Goal: Task Accomplishment & Management: Complete application form

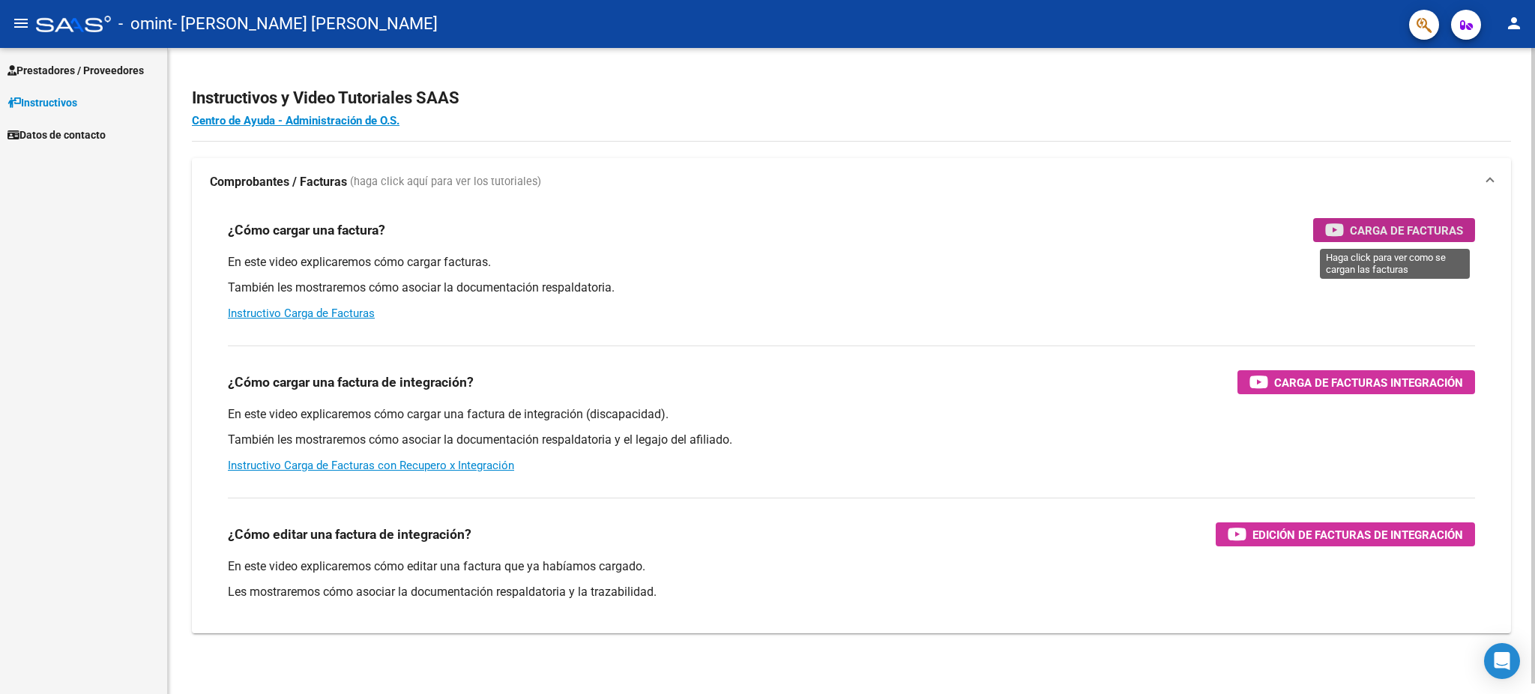
click at [1349, 222] on div "Carga de Facturas" at bounding box center [1394, 230] width 138 height 24
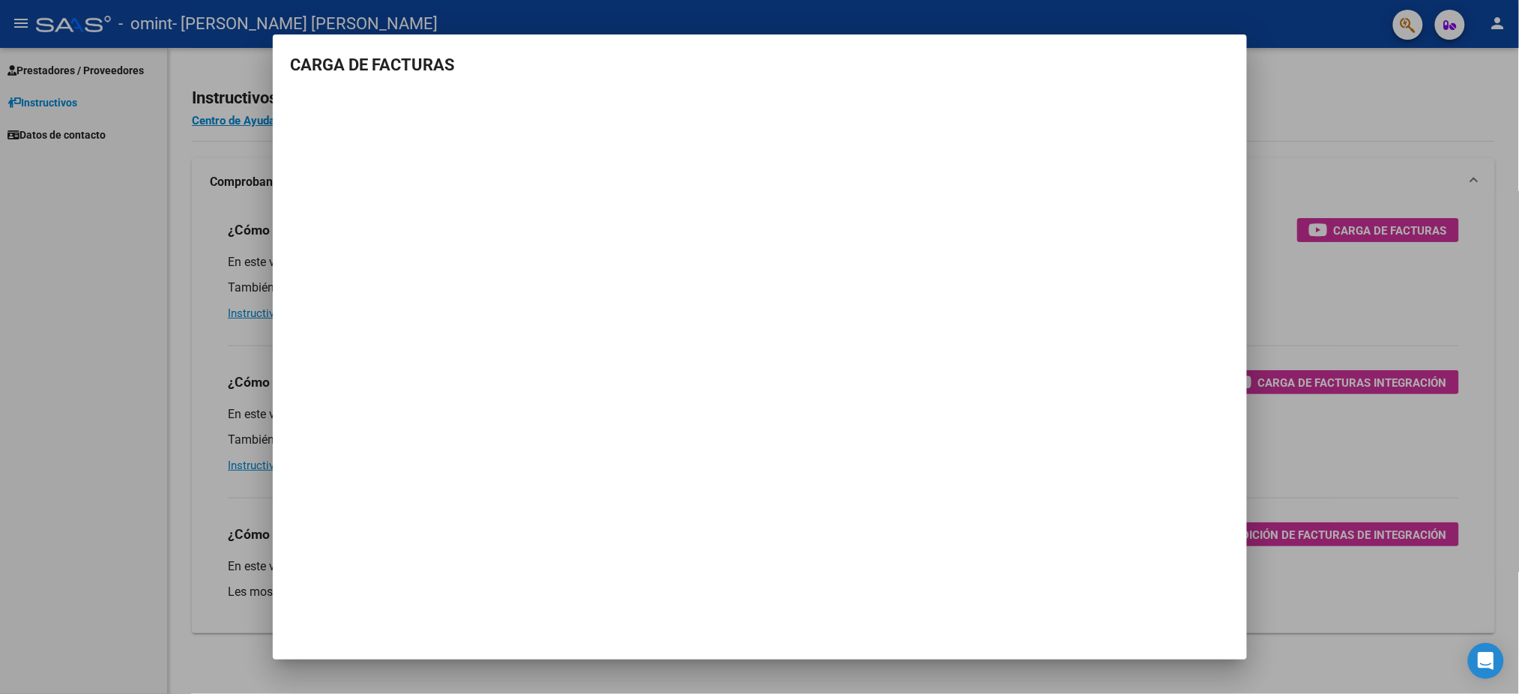
click at [1042, 608] on mat-dialog-container "CARGA DE FACTURAS" at bounding box center [760, 346] width 974 height 624
click at [1194, 68] on h3 "CARGA DE FACTURAS" at bounding box center [760, 64] width 938 height 25
click at [1359, 229] on div at bounding box center [759, 347] width 1519 height 694
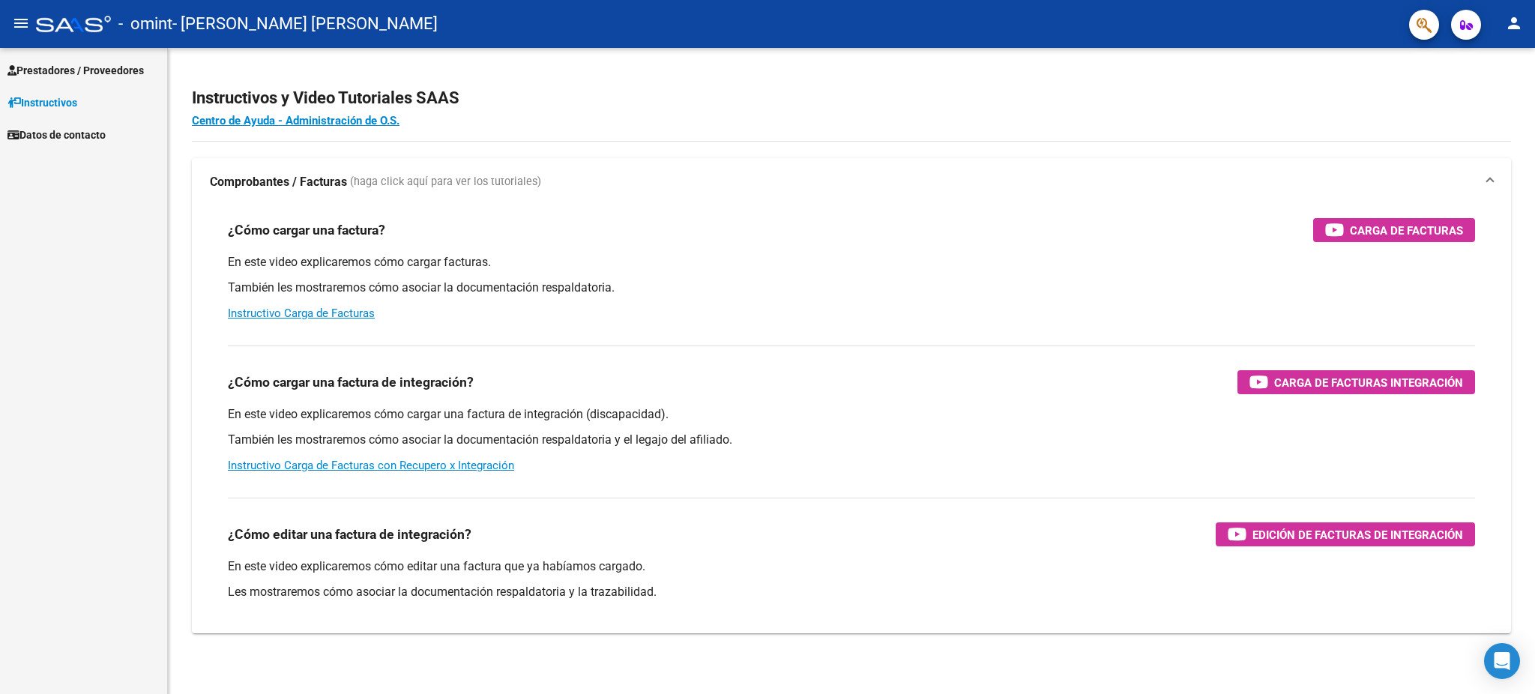
click at [70, 65] on span "Prestadores / Proveedores" at bounding box center [75, 70] width 136 height 16
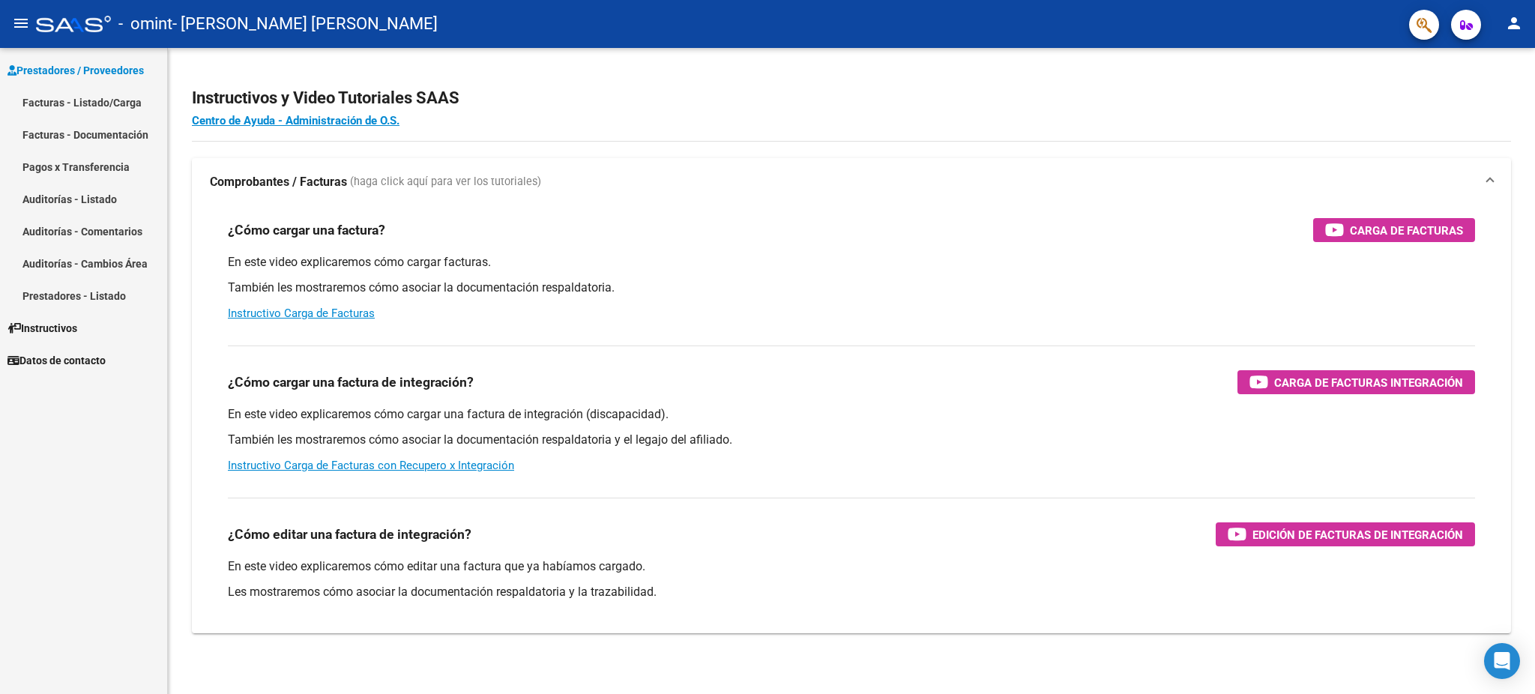
click at [73, 97] on link "Facturas - Listado/Carga" at bounding box center [83, 102] width 167 height 32
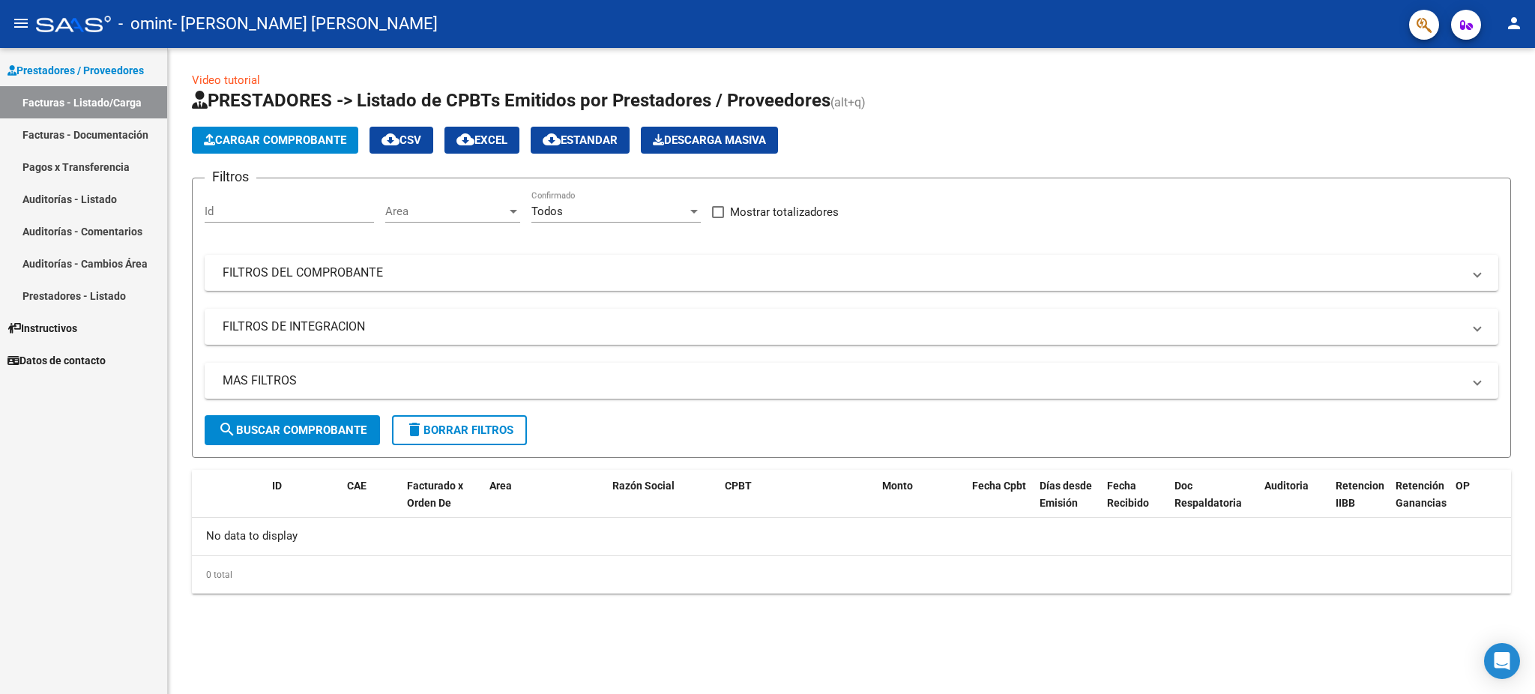
click at [281, 142] on span "Cargar Comprobante" at bounding box center [275, 139] width 142 height 13
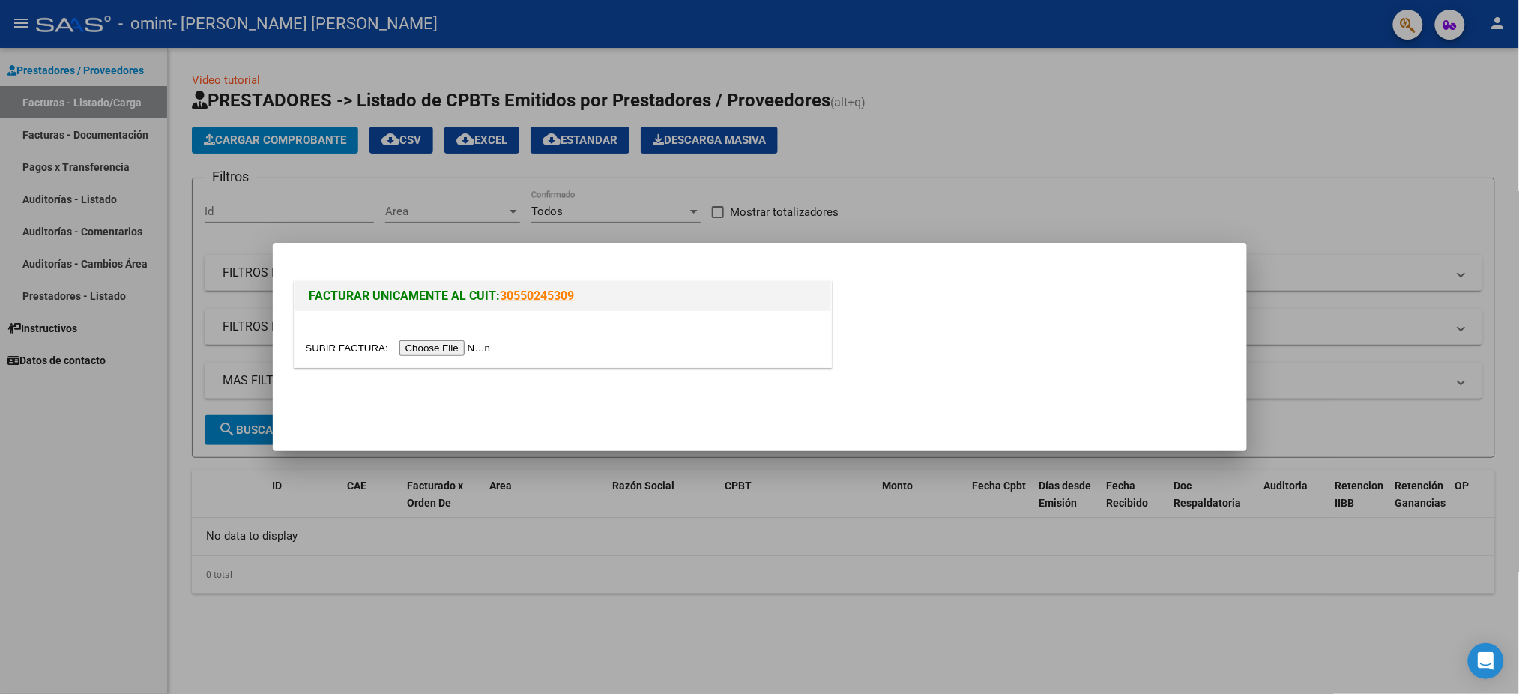
click at [423, 348] on input "file" at bounding box center [401, 348] width 190 height 16
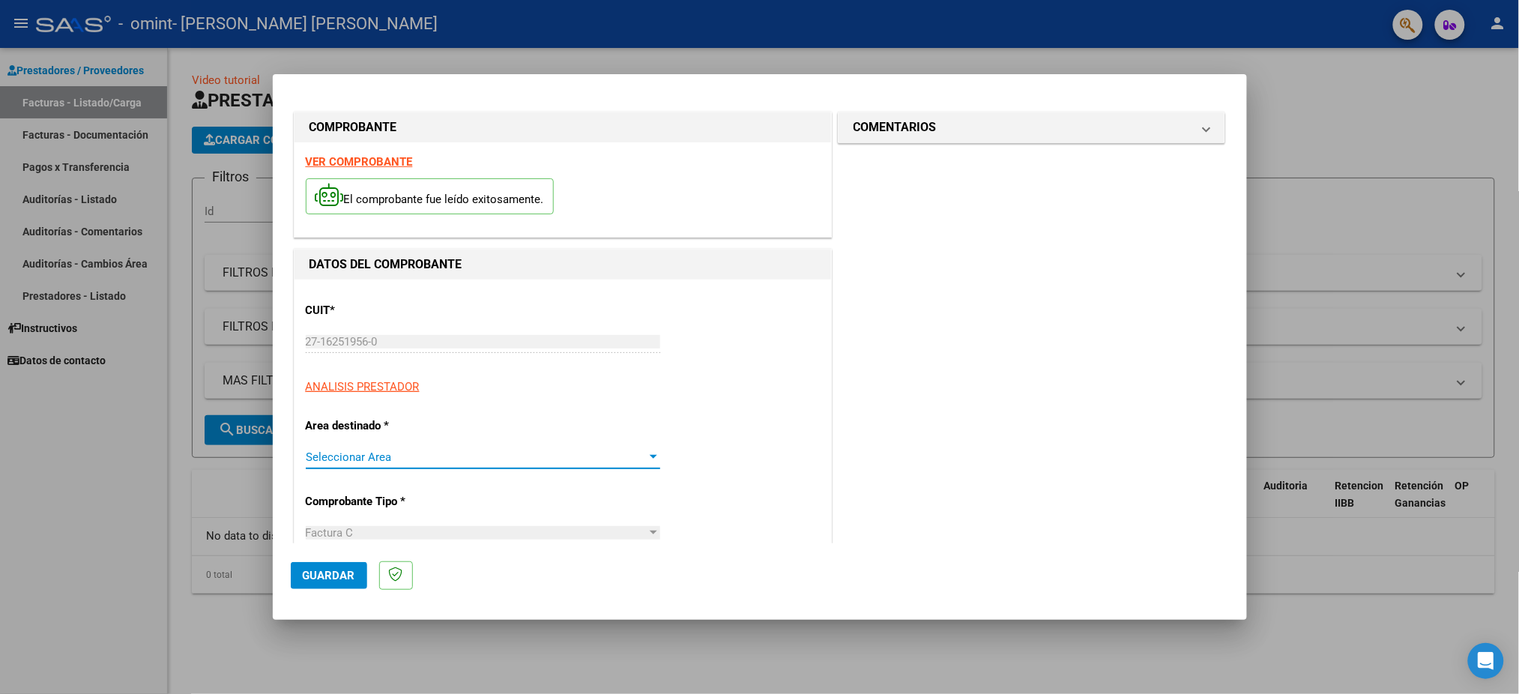
click at [647, 455] on div at bounding box center [653, 457] width 13 height 12
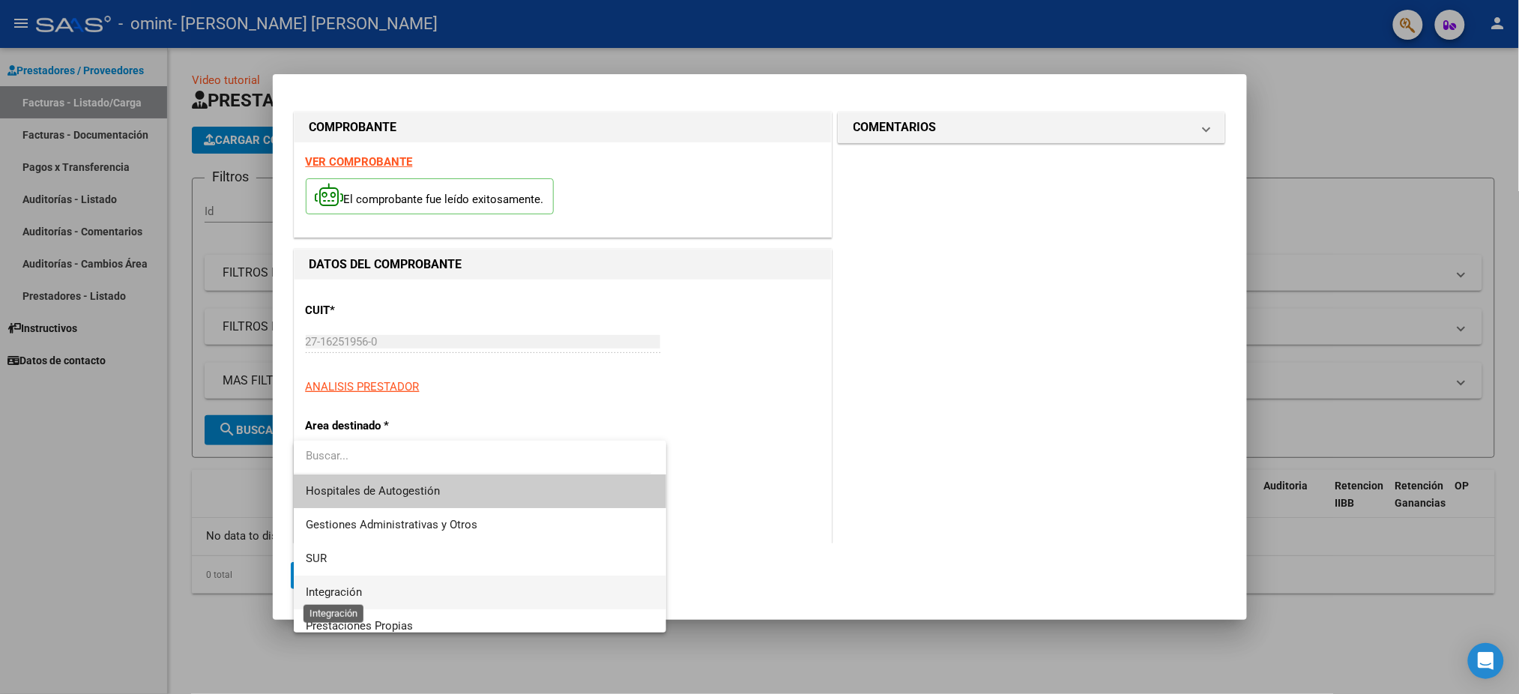
click at [330, 588] on span "Integración" at bounding box center [334, 591] width 56 height 13
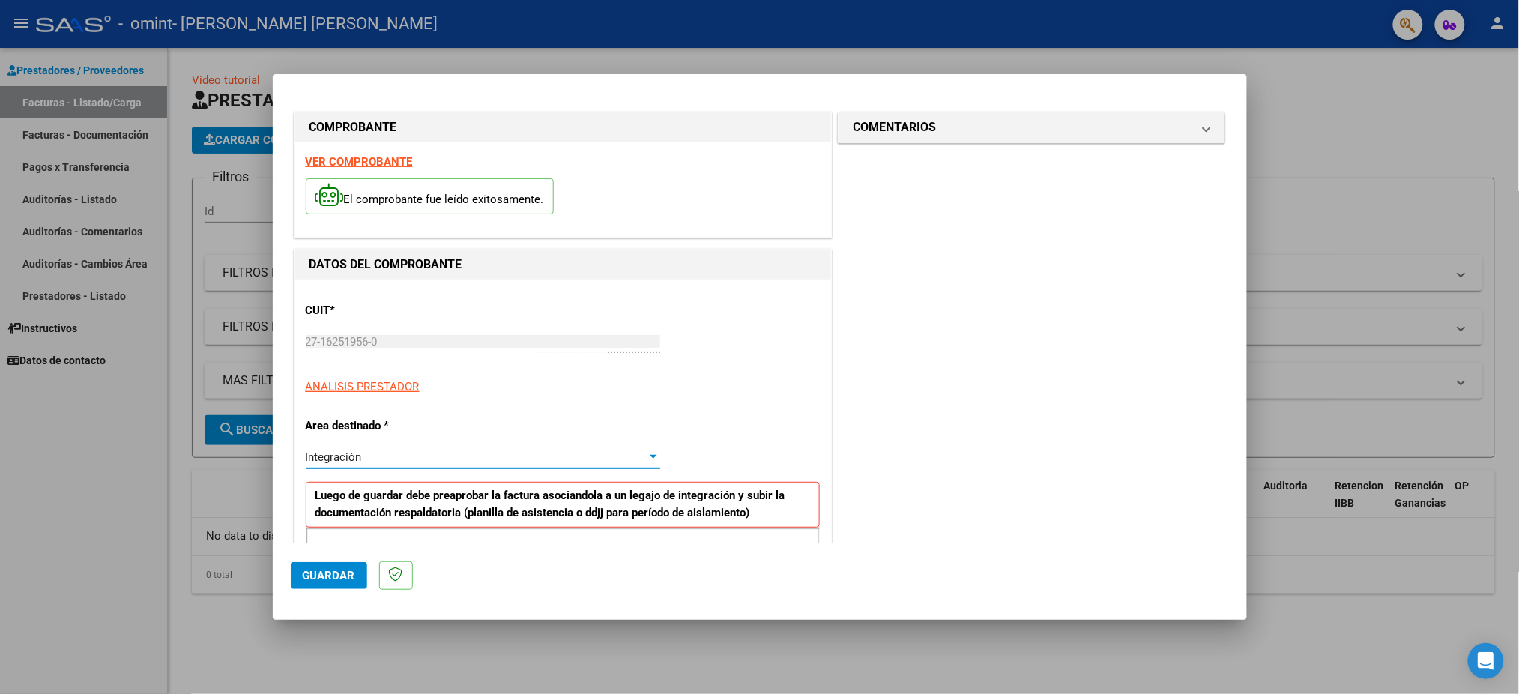
click at [345, 581] on span "Guardar" at bounding box center [329, 575] width 52 height 13
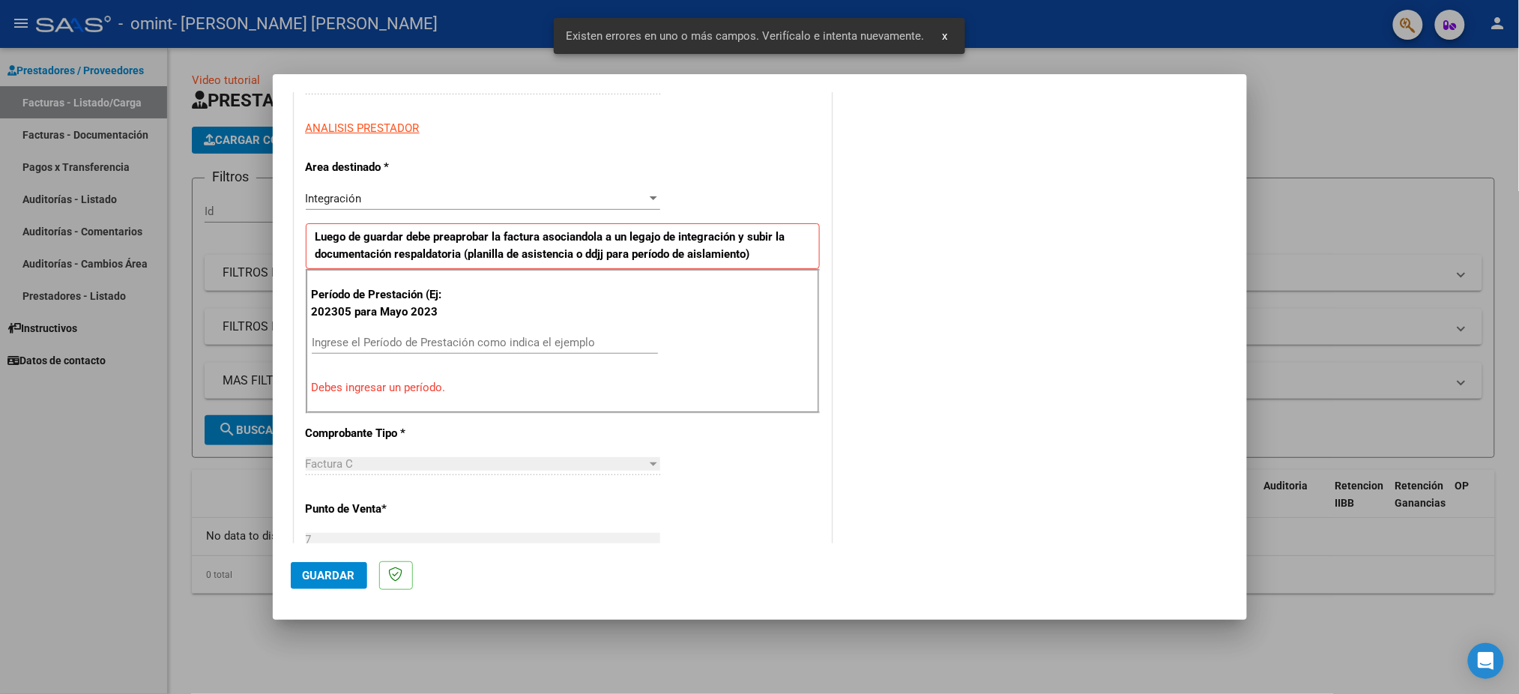
scroll to position [268, 0]
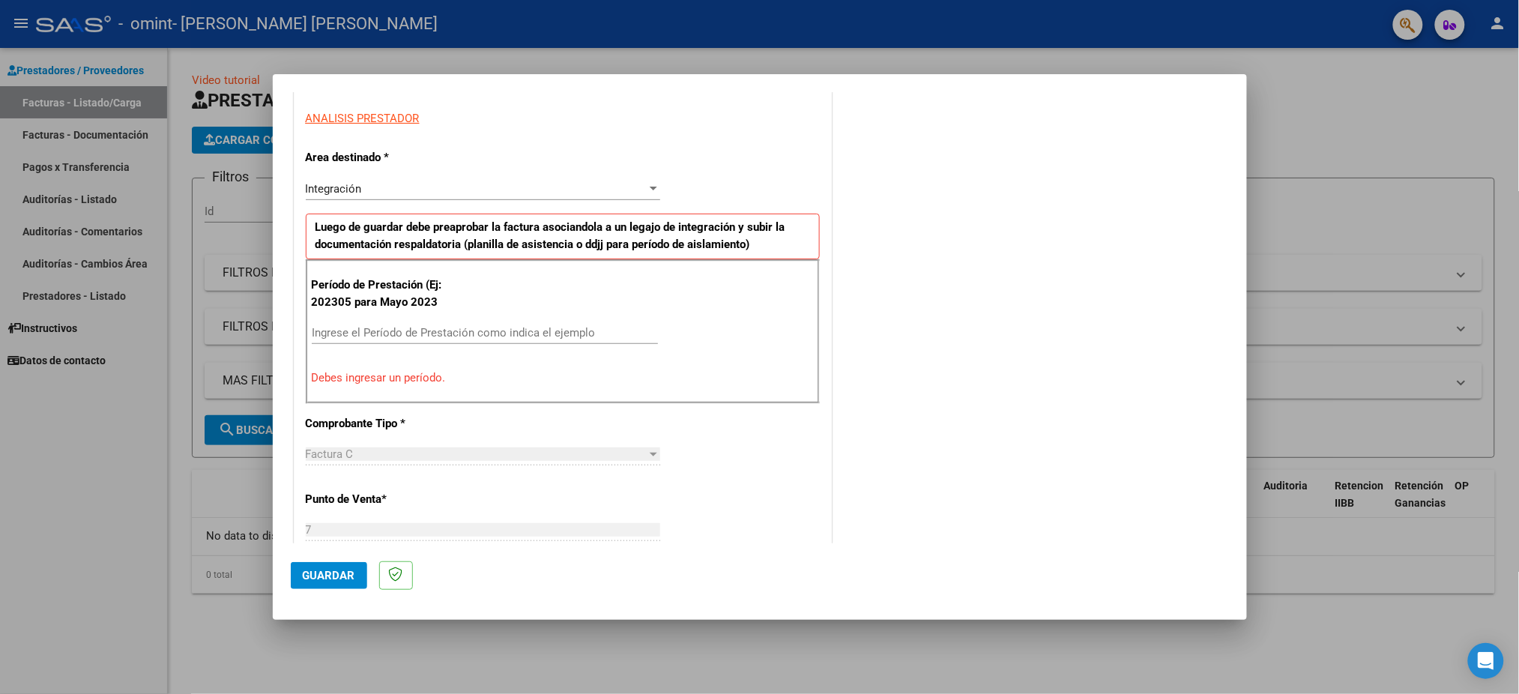
click at [375, 327] on input "Ingrese el Período de Prestación como indica el ejemplo" at bounding box center [485, 332] width 346 height 13
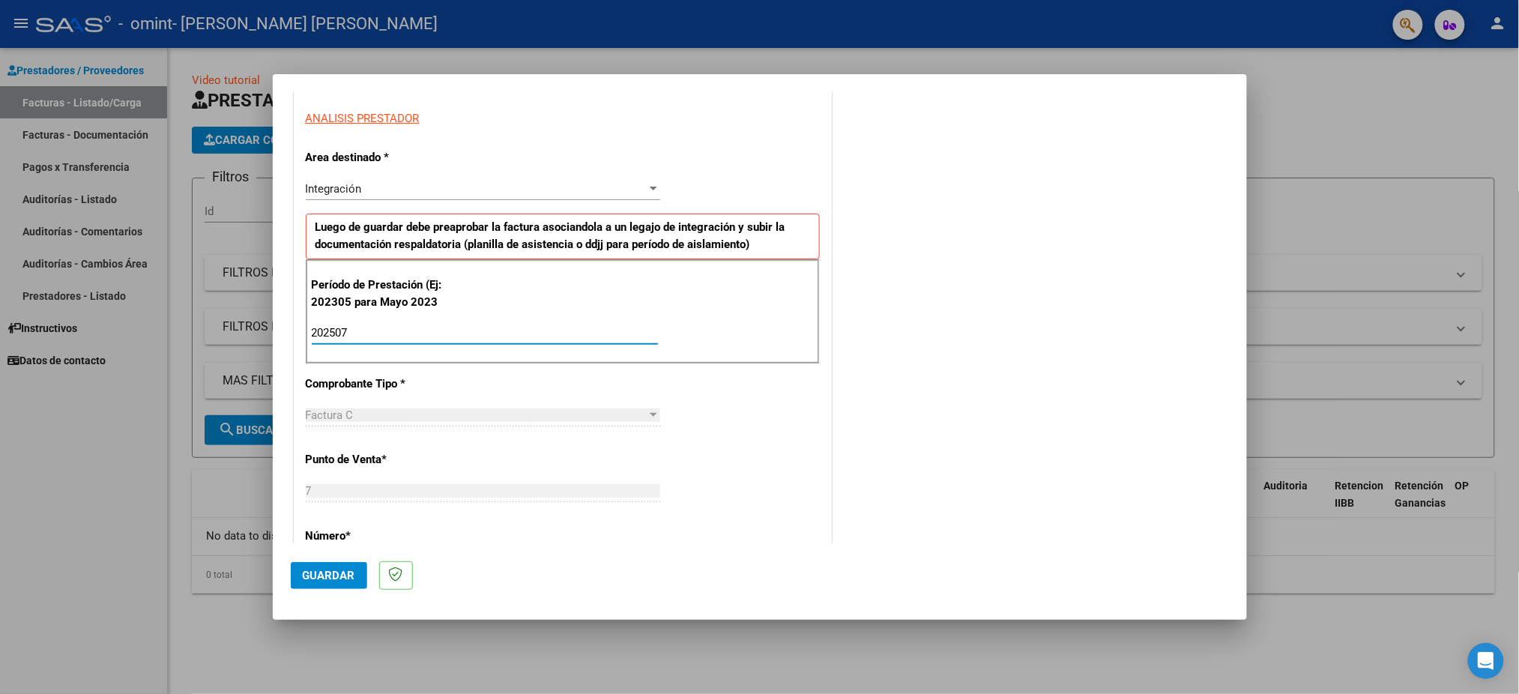
type input "202507"
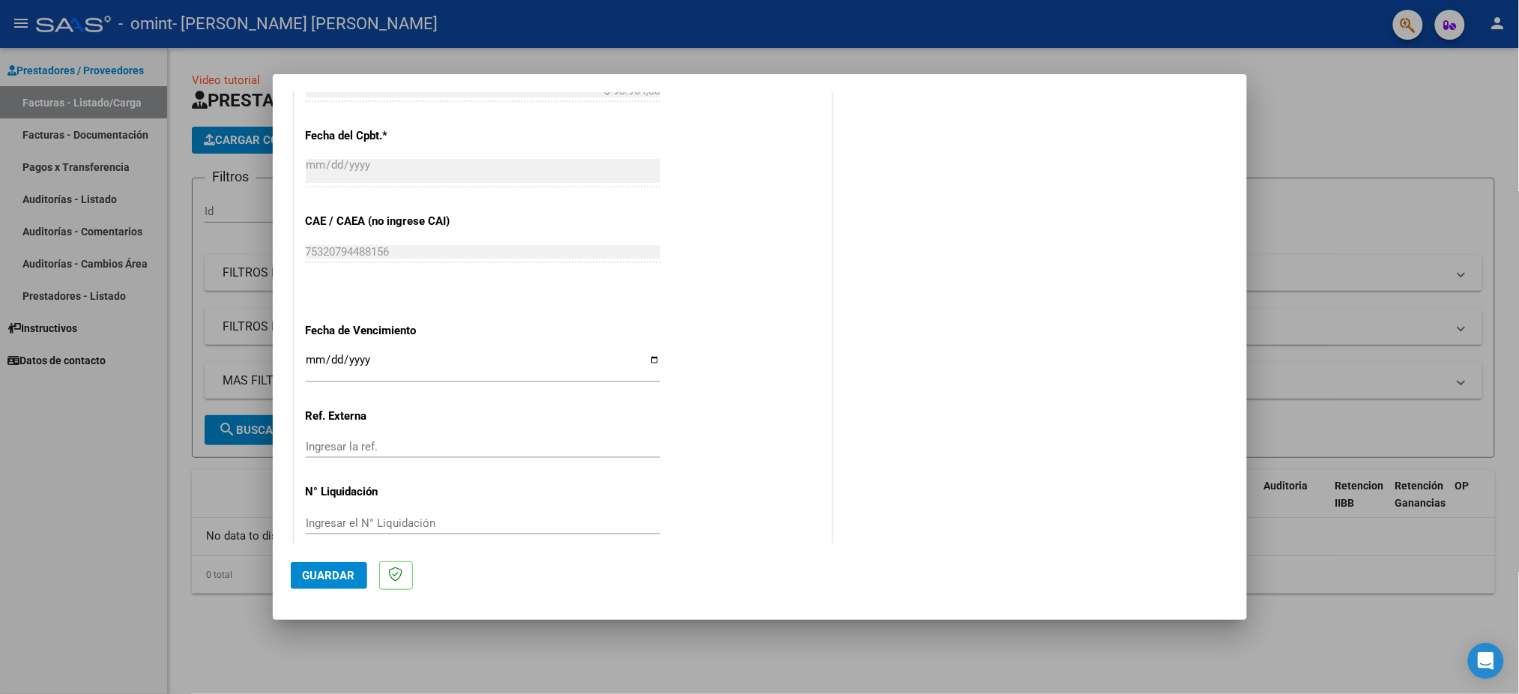
scroll to position [839, 0]
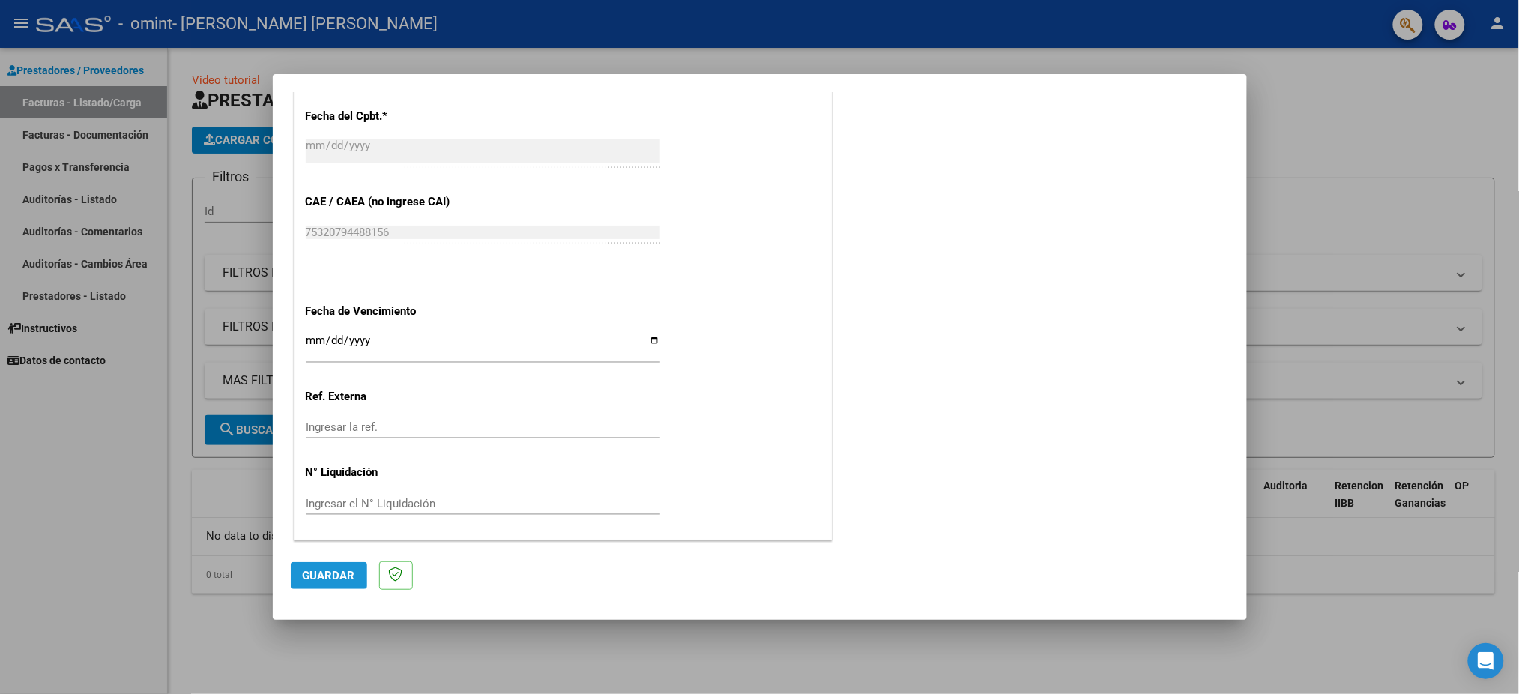
click at [337, 578] on span "Guardar" at bounding box center [329, 575] width 52 height 13
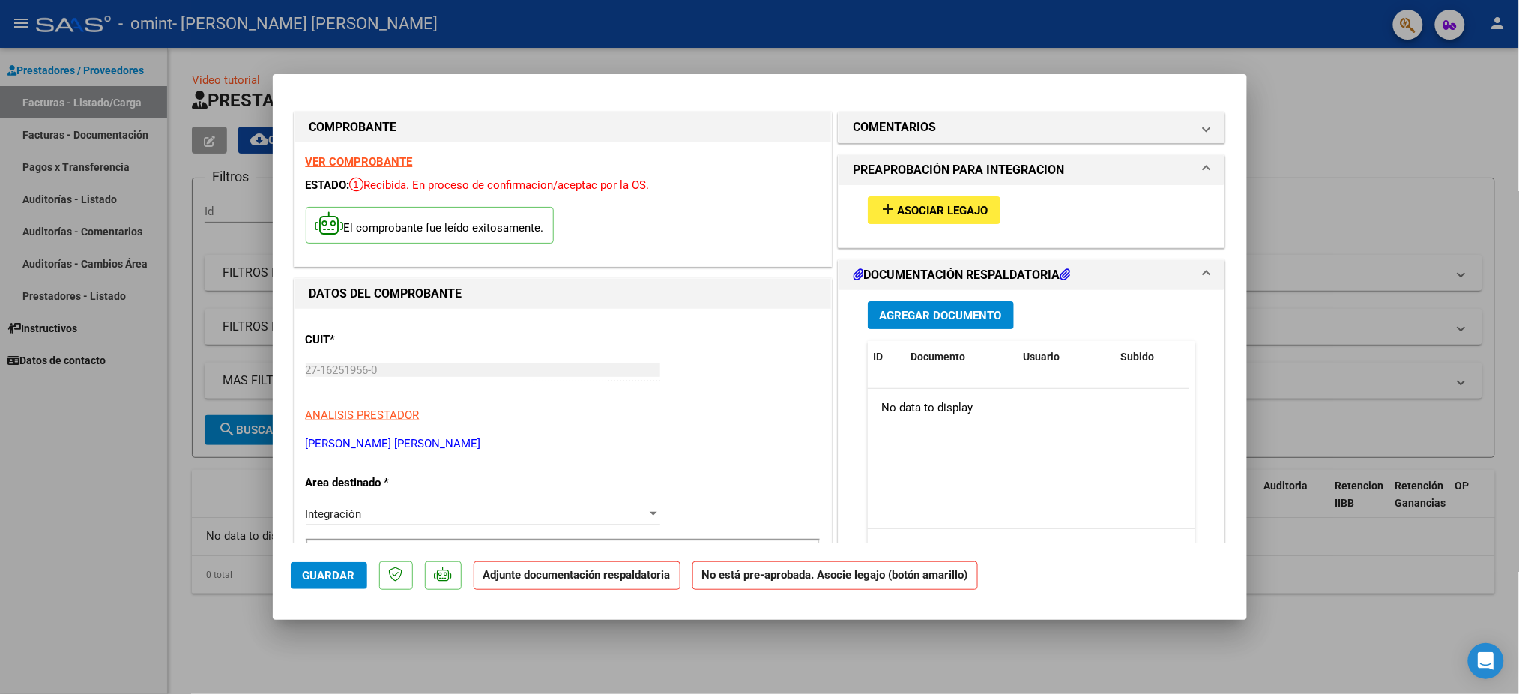
click at [903, 211] on span "Asociar Legajo" at bounding box center [943, 210] width 91 height 13
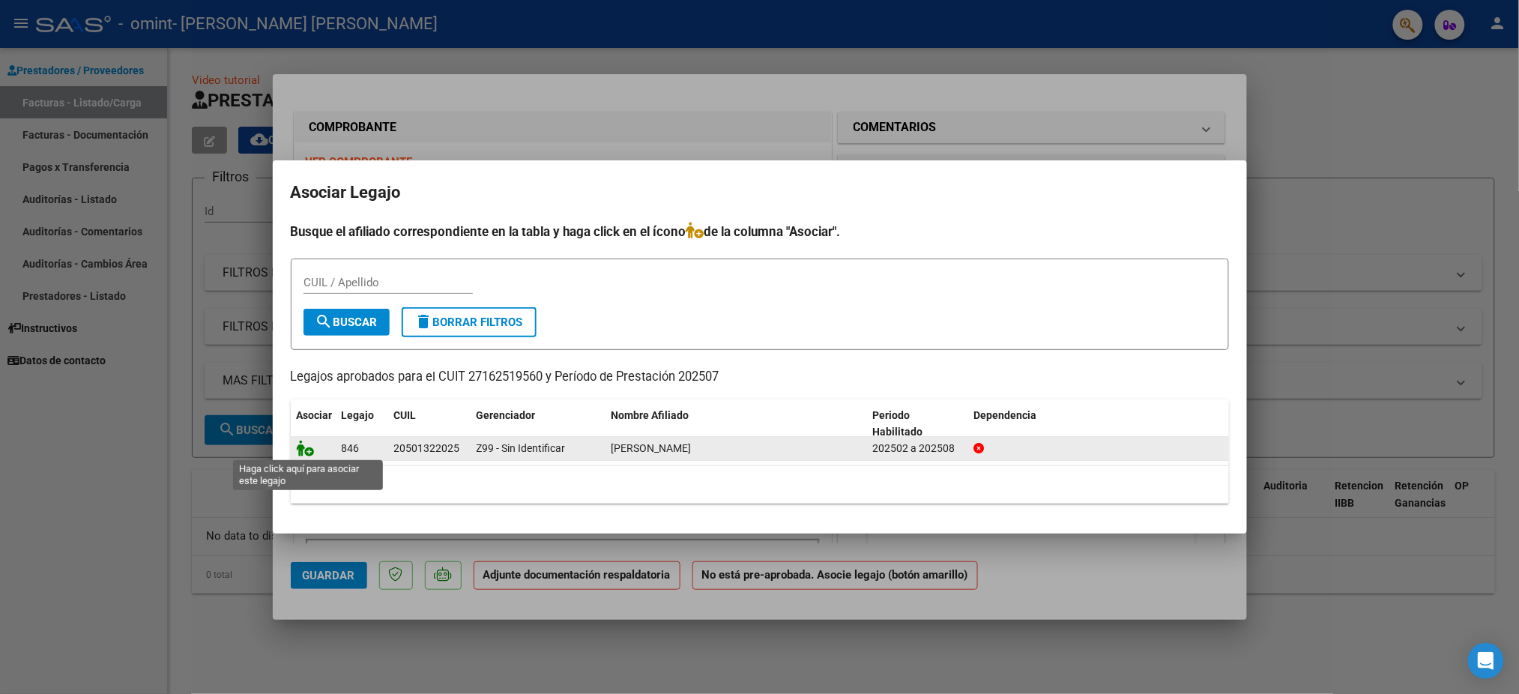
click at [300, 451] on icon at bounding box center [306, 448] width 18 height 16
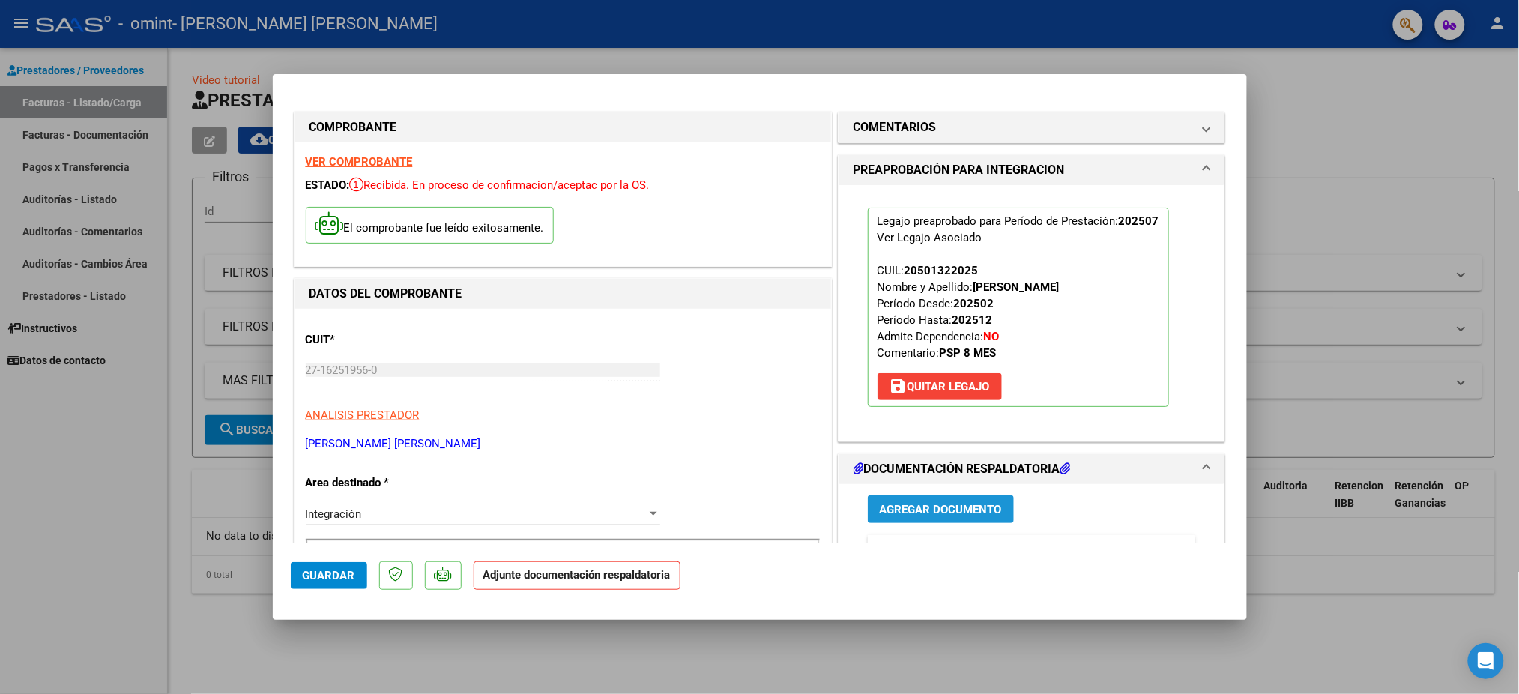
click at [927, 512] on span "Agregar Documento" at bounding box center [941, 509] width 122 height 13
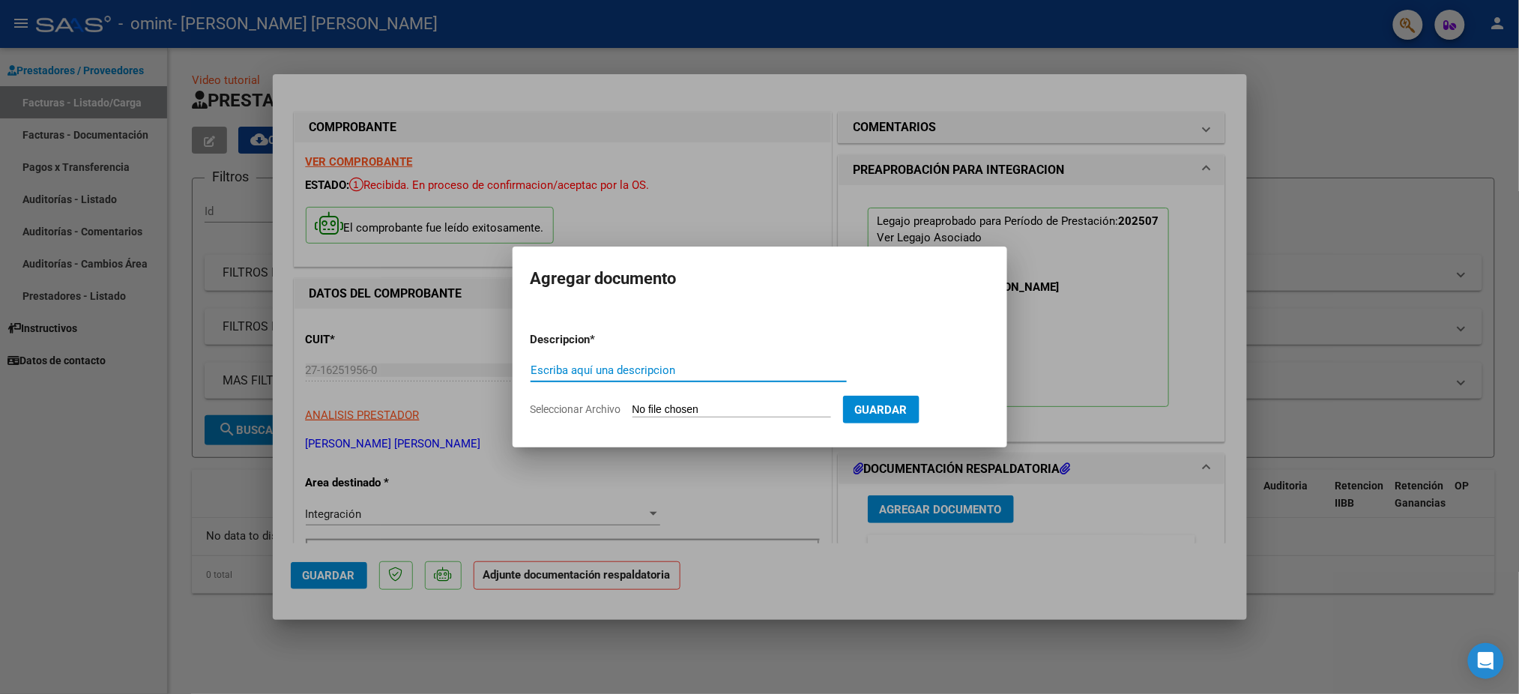
click at [593, 369] on input "Escriba aquí una descripcion" at bounding box center [689, 369] width 316 height 13
type input "Asistencia"
click at [616, 414] on span "Seleccionar Archivo" at bounding box center [576, 409] width 91 height 12
click at [632, 414] on input "Seleccionar Archivo" at bounding box center [731, 410] width 199 height 14
type input "C:\fakepath\[PERSON_NAME] fc [DATE].pdf"
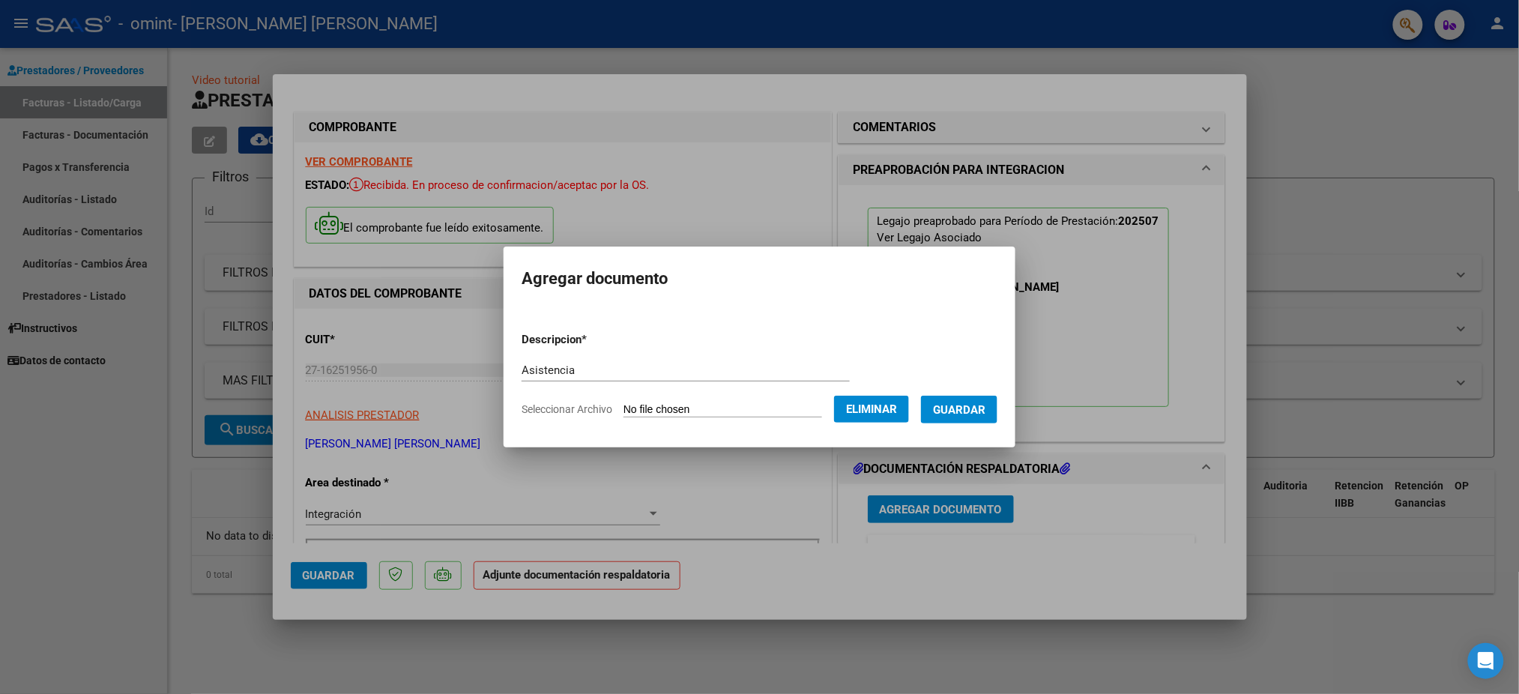
click at [969, 411] on span "Guardar" at bounding box center [959, 409] width 52 height 13
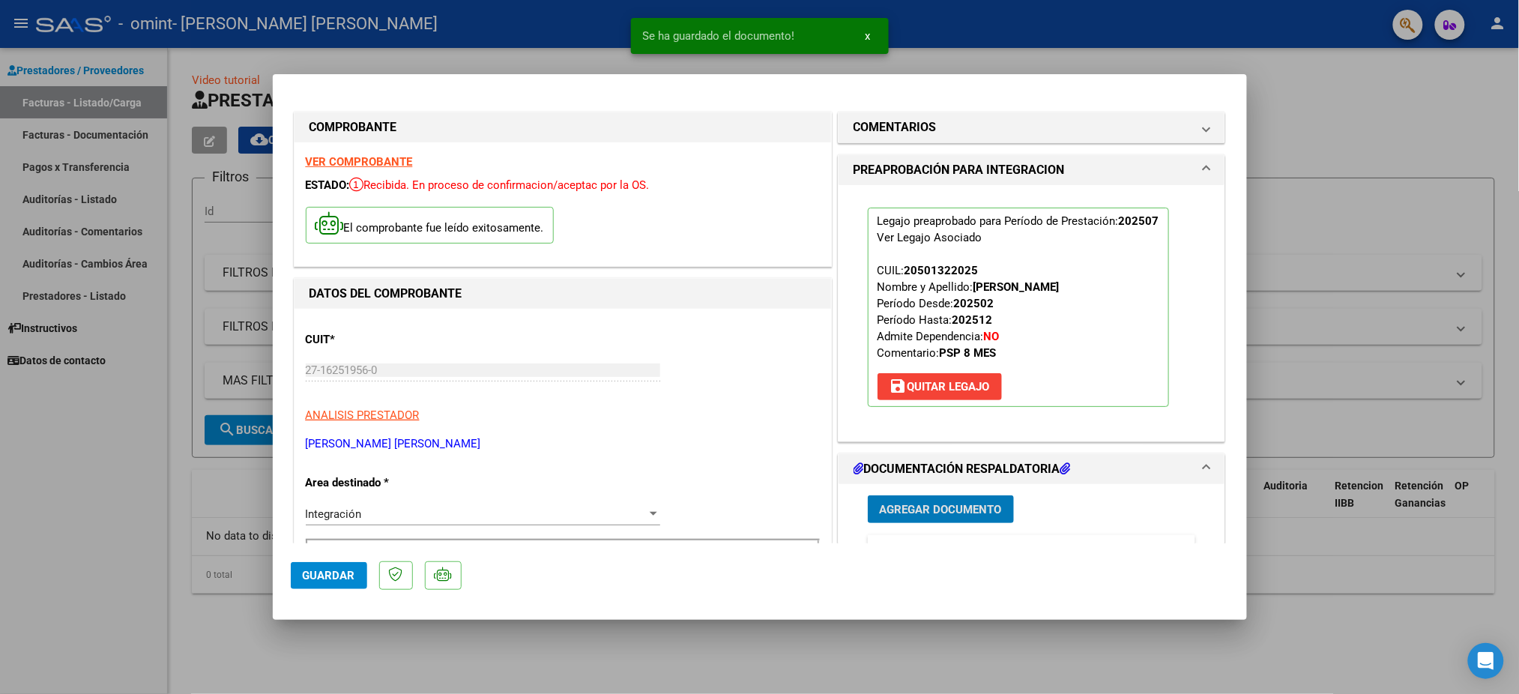
click at [940, 510] on span "Agregar Documento" at bounding box center [941, 509] width 122 height 13
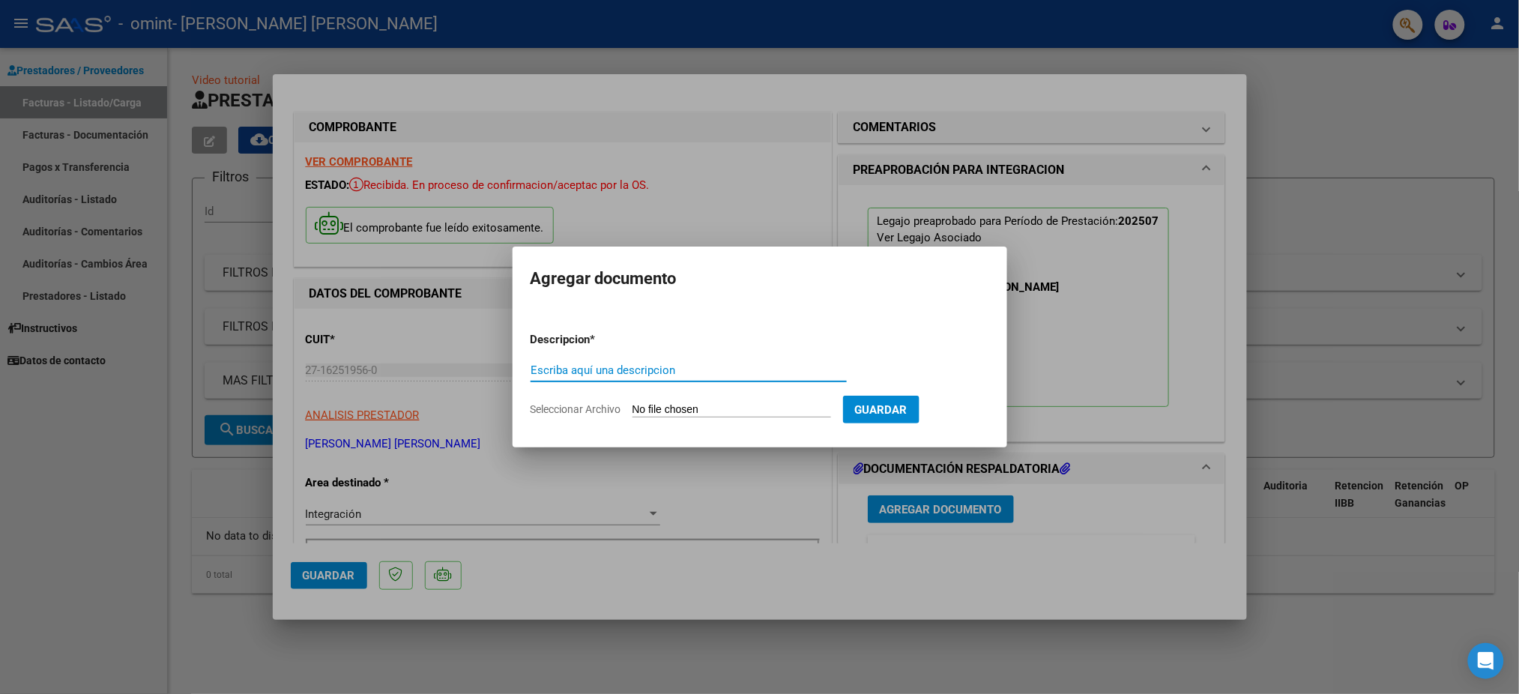
click at [661, 372] on input "Escriba aquí una descripcion" at bounding box center [689, 369] width 316 height 13
click at [593, 405] on span "Seleccionar Archivo" at bounding box center [576, 409] width 91 height 12
click at [632, 405] on input "Seleccionar Archivo" at bounding box center [731, 410] width 199 height 14
type input "C:\fakepath\[PERSON_NAME] fc [DATE].pdf"
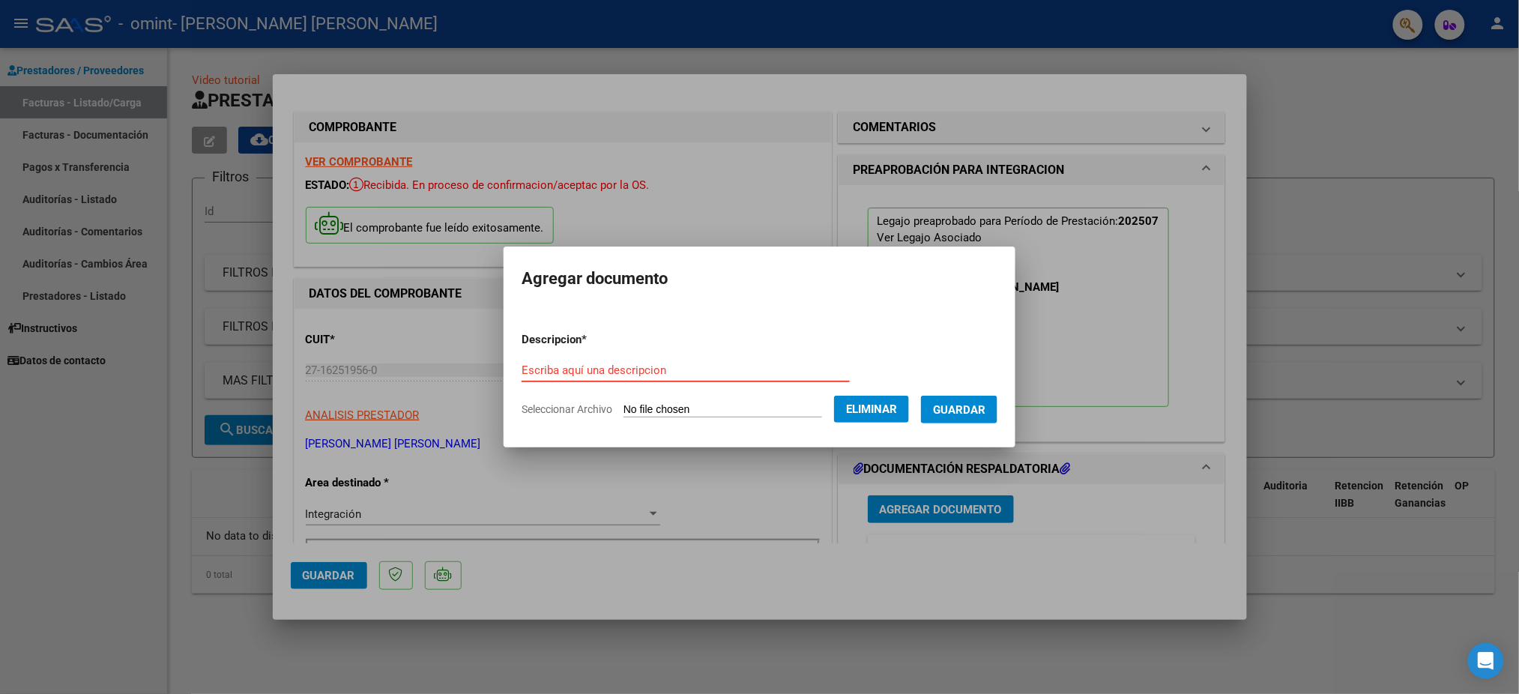
click at [629, 367] on input "Escriba aquí una descripcion" at bounding box center [686, 369] width 328 height 13
type input "Asistencia"
click at [985, 416] on span "Guardar" at bounding box center [959, 409] width 52 height 13
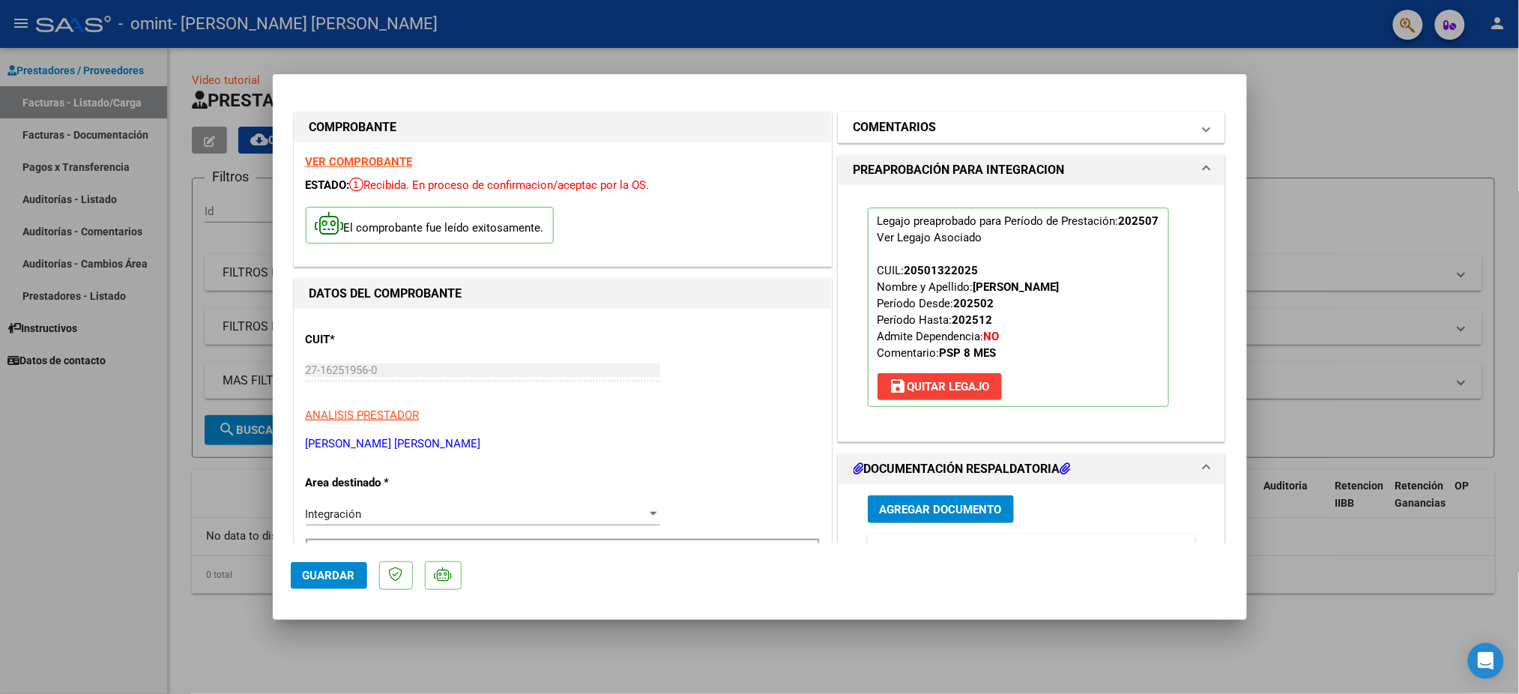
drag, startPoint x: 1010, startPoint y: 91, endPoint x: 913, endPoint y: 121, distance: 102.1
click at [913, 121] on mat-dialog-container "COMPROBANTE VER COMPROBANTE ESTADO: Recibida. En proceso de confirmacion/acepta…" at bounding box center [760, 347] width 974 height 546
click at [1019, 88] on mat-dialog-container "COMPROBANTE VER COMPROBANTE ESTADO: Recibida. En proceso de confirmacion/acepta…" at bounding box center [760, 347] width 974 height 546
drag, startPoint x: 1092, startPoint y: 106, endPoint x: 1099, endPoint y: 93, distance: 14.8
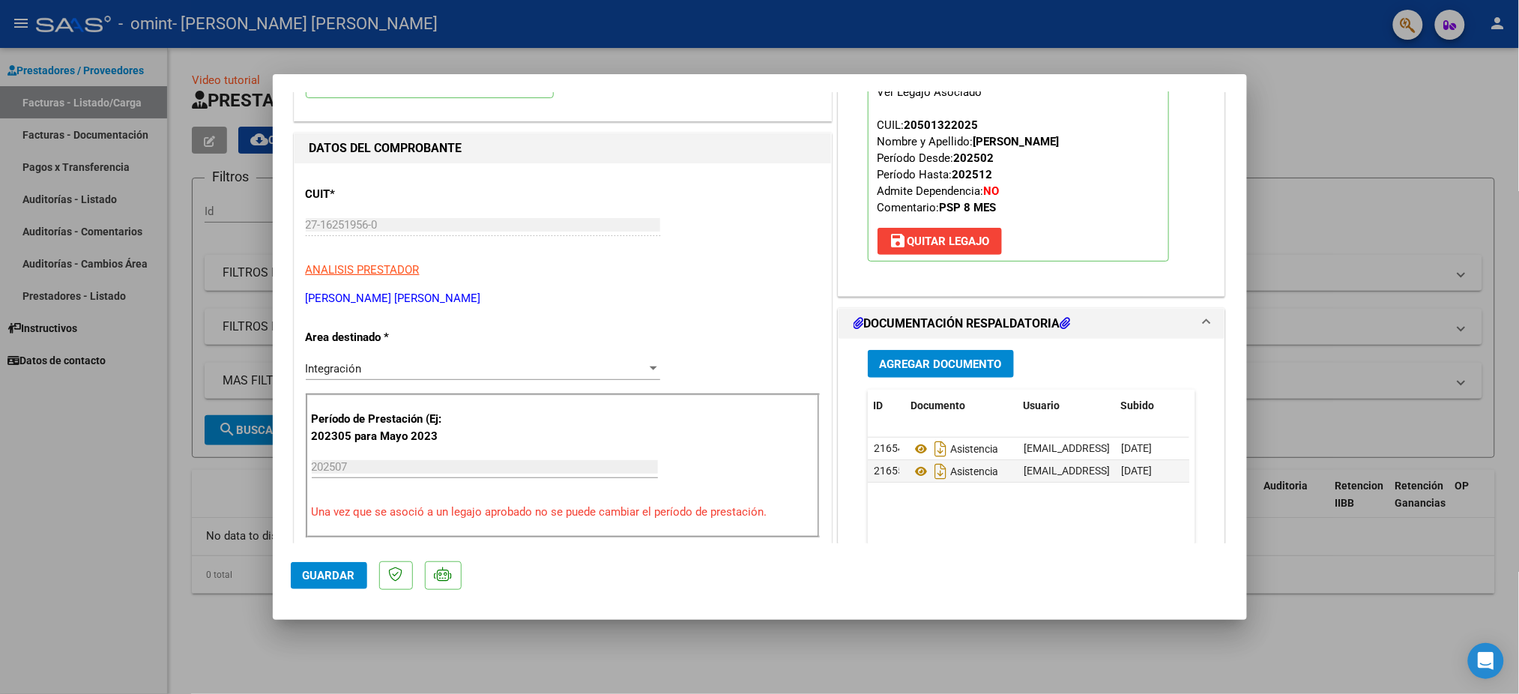
scroll to position [202, 0]
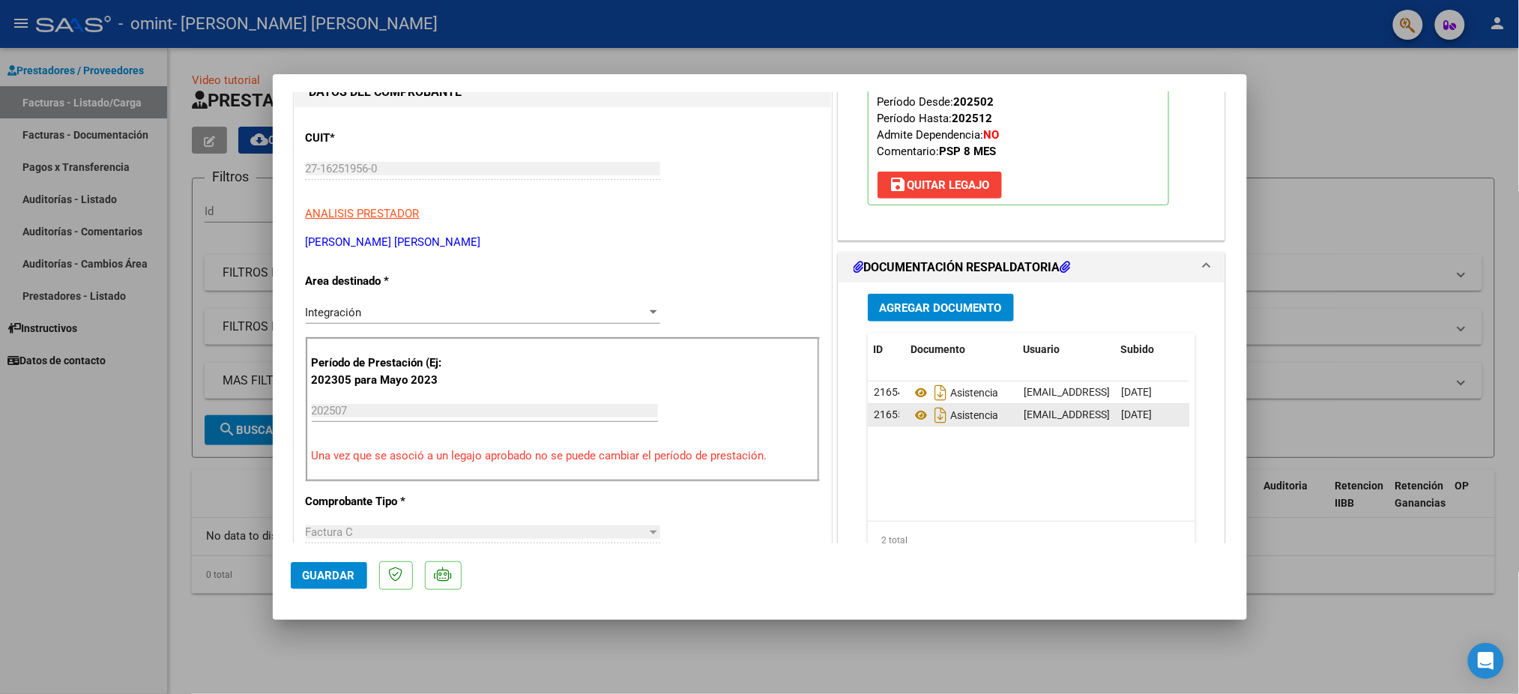
click at [1171, 413] on div "[DATE]" at bounding box center [1152, 414] width 63 height 17
drag, startPoint x: 861, startPoint y: 414, endPoint x: 1227, endPoint y: 415, distance: 366.4
click at [1227, 415] on mat-dialog-content "COMPROBANTE VER COMPROBANTE ESTADO: Recibida. En proceso de confirmacion/acepta…" at bounding box center [760, 317] width 974 height 451
click at [1120, 414] on icon at bounding box center [1125, 415] width 11 height 14
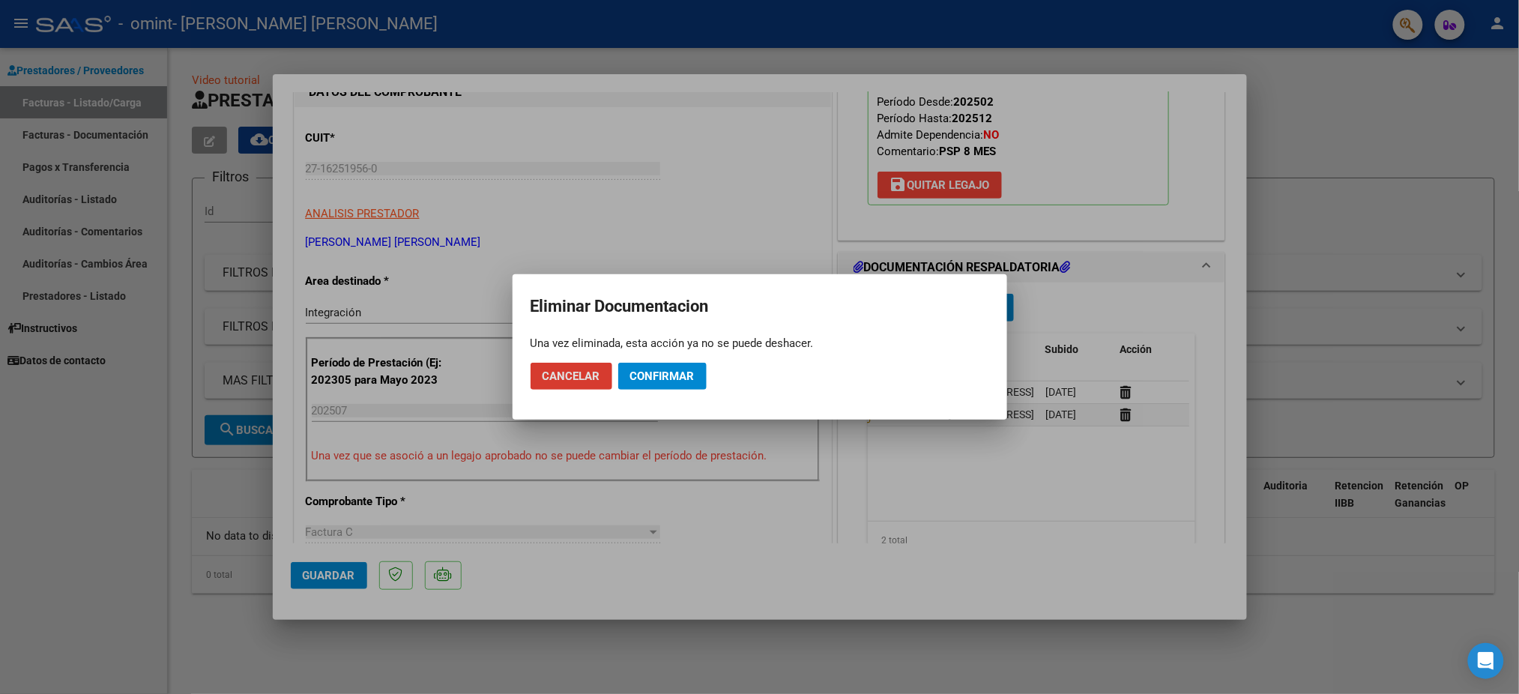
click at [649, 376] on span "Confirmar" at bounding box center [662, 375] width 64 height 13
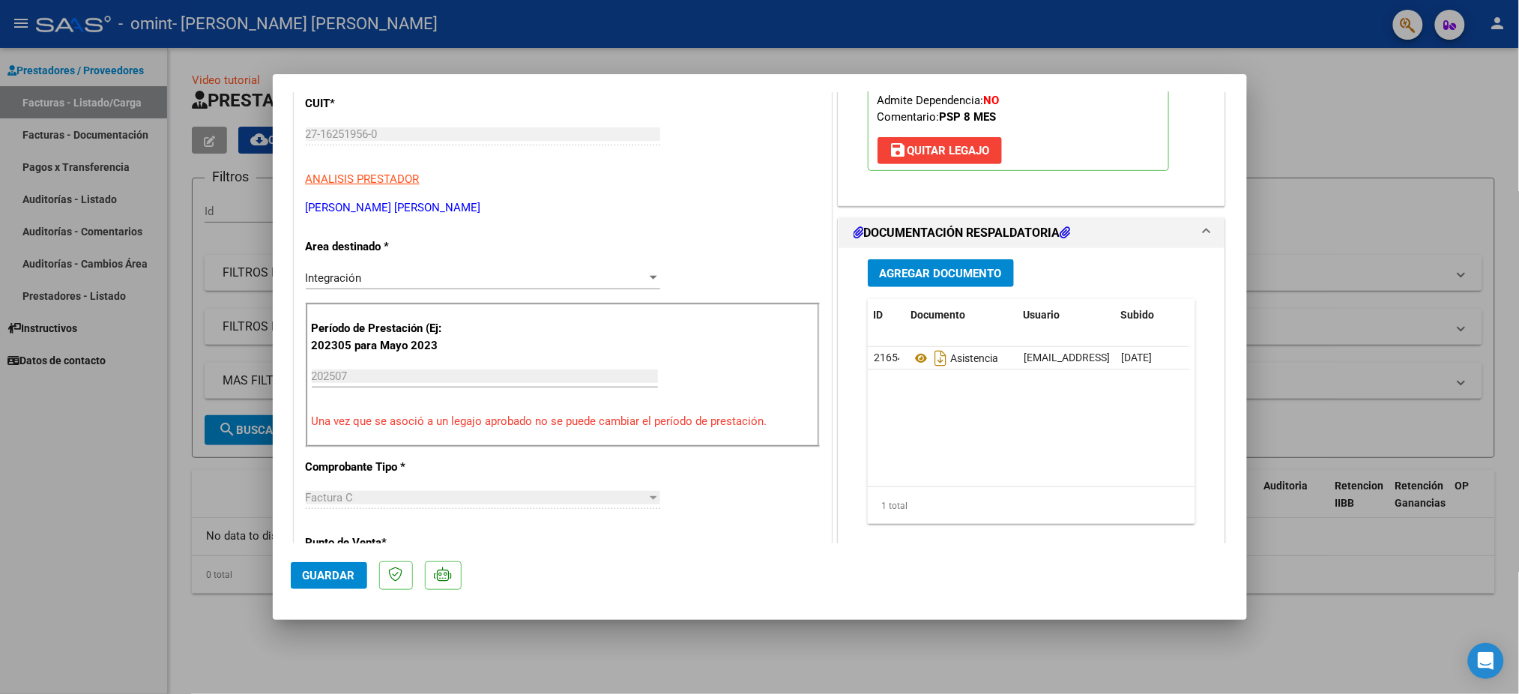
scroll to position [270, 0]
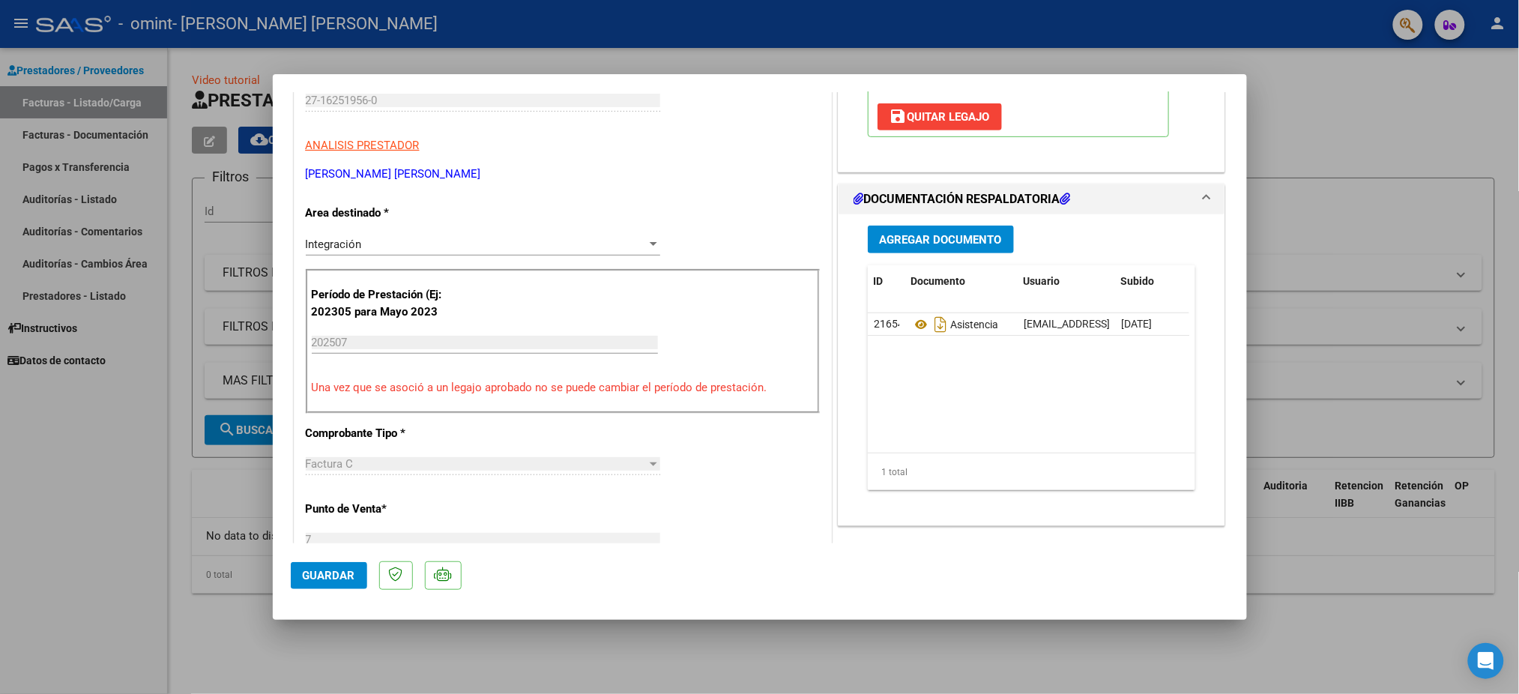
click at [336, 572] on span "Guardar" at bounding box center [329, 575] width 52 height 13
click at [1322, 139] on div at bounding box center [759, 347] width 1519 height 694
type input "$ 0,00"
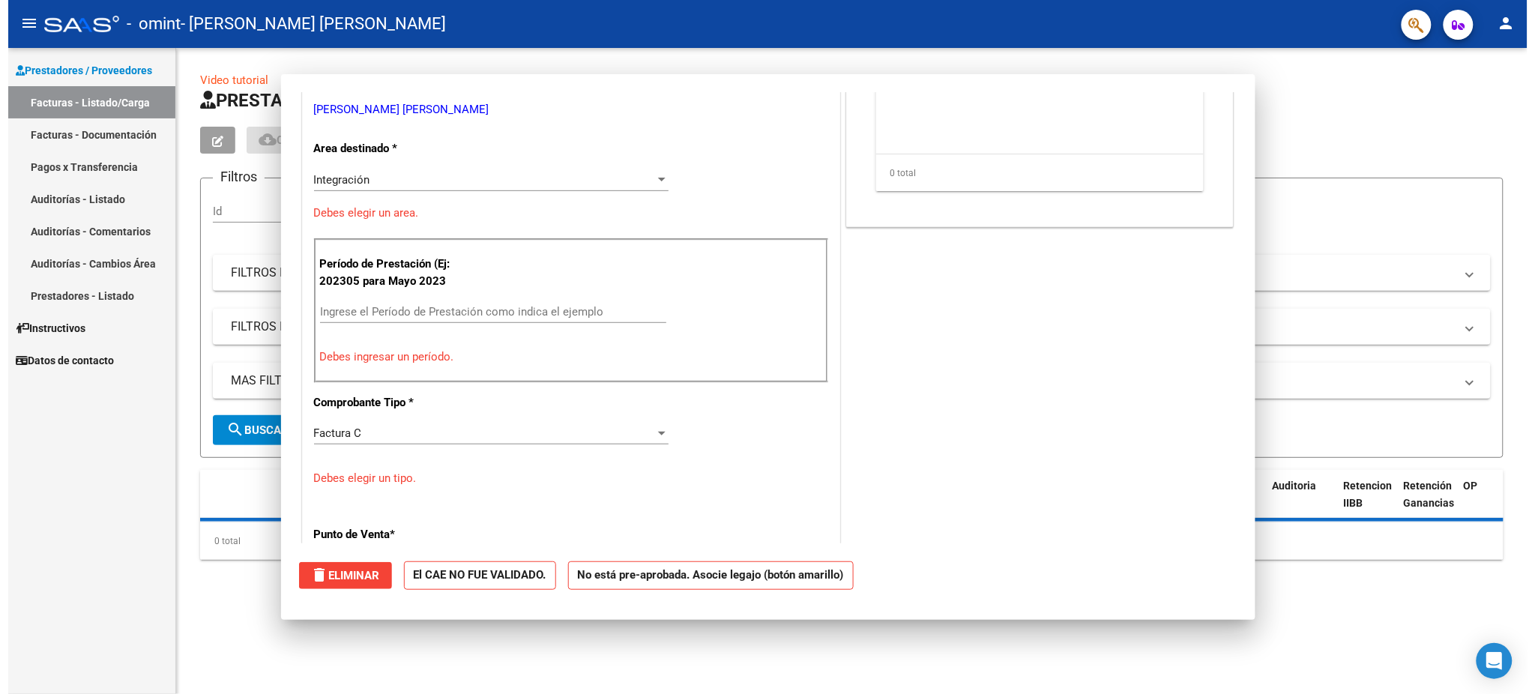
scroll to position [224, 0]
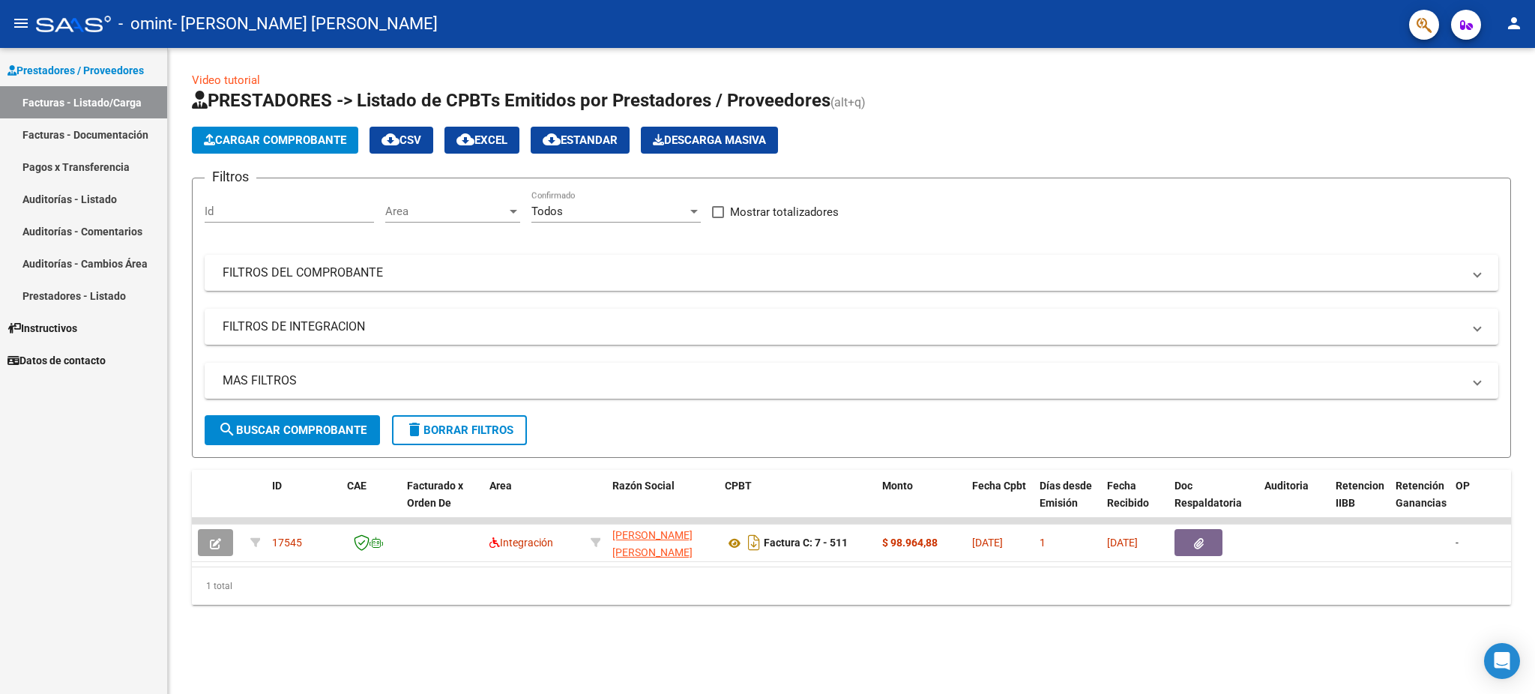
click at [1515, 29] on mat-icon "person" at bounding box center [1514, 23] width 18 height 18
click at [1487, 97] on button "exit_to_app Salir" at bounding box center [1482, 99] width 91 height 36
